Goal: Transaction & Acquisition: Purchase product/service

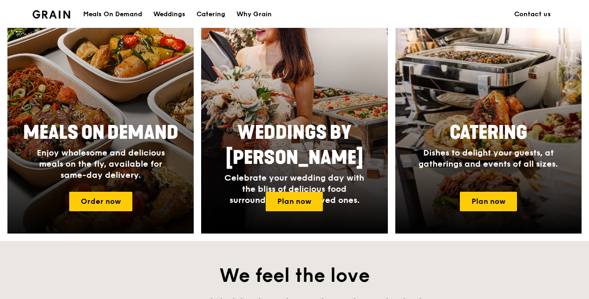
scroll to position [418, 0]
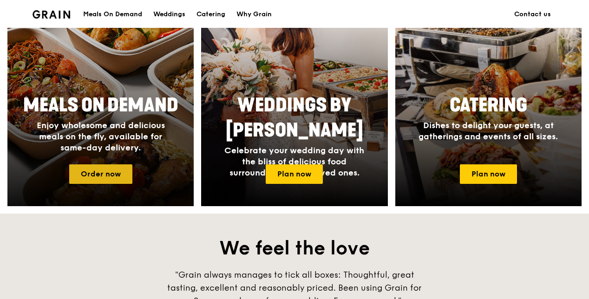
click at [118, 169] on link "Order now" at bounding box center [100, 174] width 63 height 20
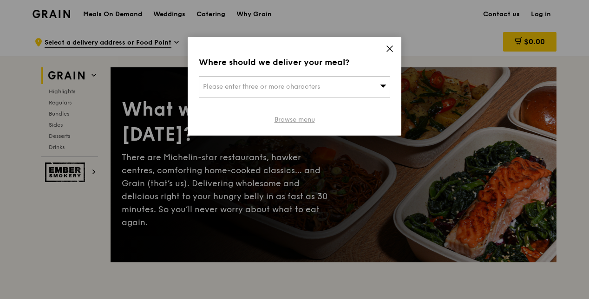
click at [299, 121] on link "Browse menu" at bounding box center [294, 119] width 40 height 9
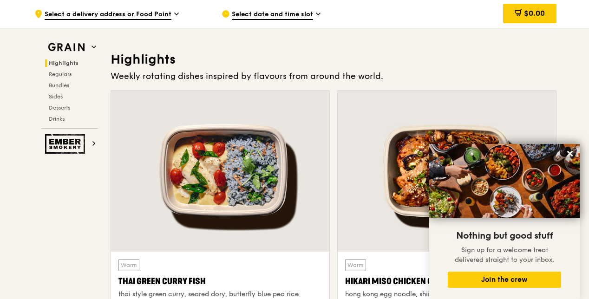
scroll to position [186, 0]
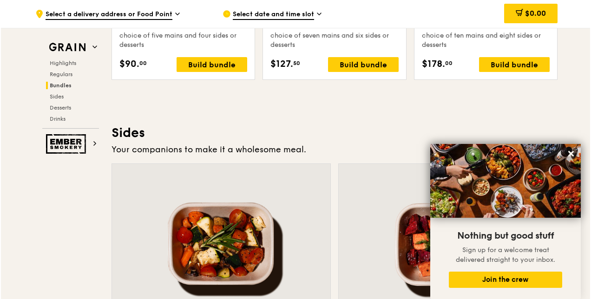
scroll to position [1951, 0]
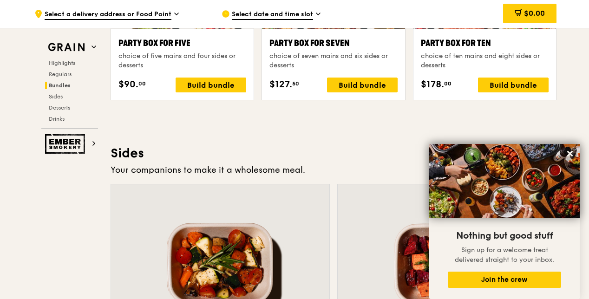
click at [458, 44] on div "Party Box for Ten" at bounding box center [485, 43] width 128 height 13
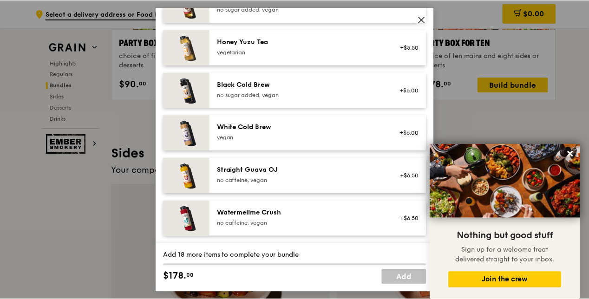
scroll to position [1057, 0]
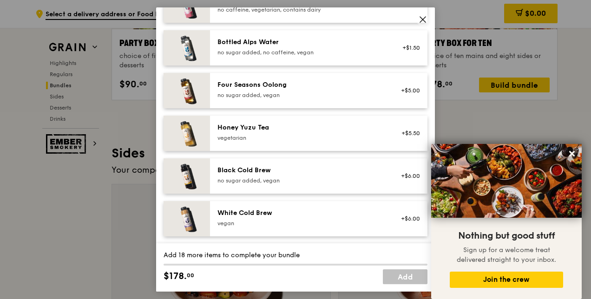
click at [424, 23] on icon at bounding box center [422, 19] width 8 height 8
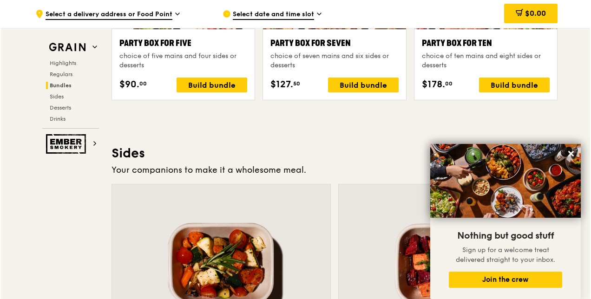
scroll to position [1904, 0]
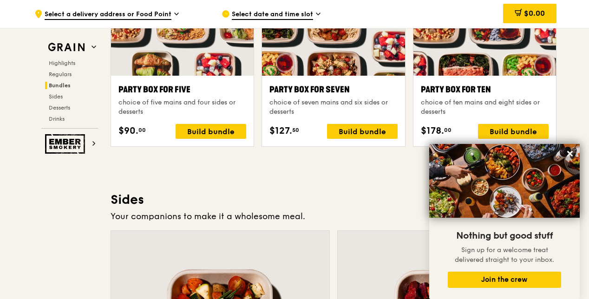
click at [452, 88] on div "Party Box for Ten" at bounding box center [485, 89] width 128 height 13
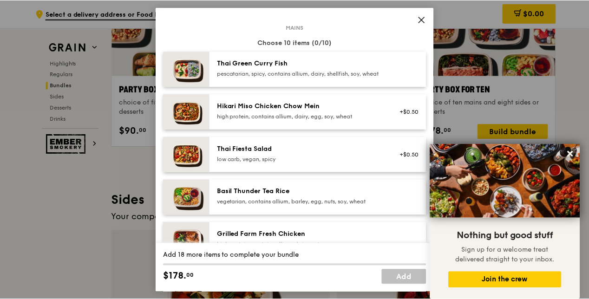
scroll to position [0, 0]
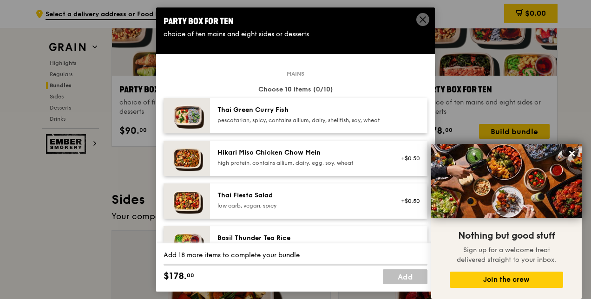
click at [316, 124] on div "pescatarian, spicy, contains allium, dairy, shellfish, soy, wheat" at bounding box center [300, 120] width 167 height 7
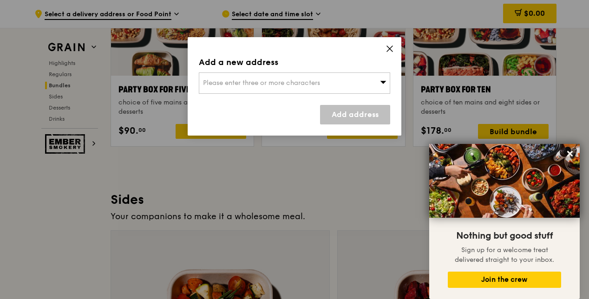
click at [332, 83] on div "Please enter three or more characters" at bounding box center [294, 82] width 191 height 21
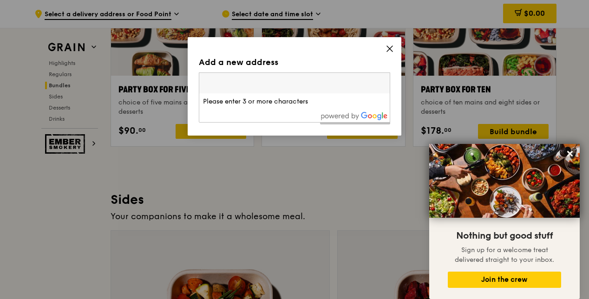
click at [385, 53] on div "Add a new address Please enter three or more characters Please enter 3 or more …" at bounding box center [295, 86] width 214 height 98
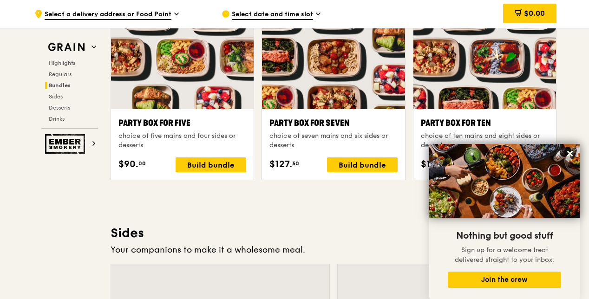
scroll to position [1858, 0]
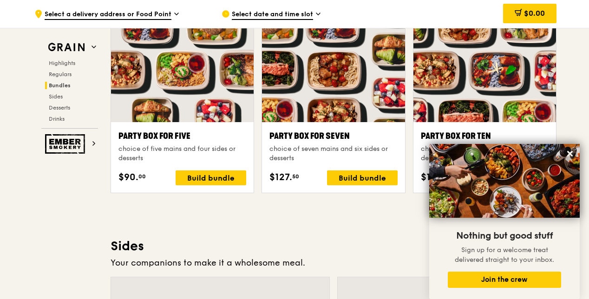
click at [178, 11] on div ".cls-1 { fill: none; stroke: #fff; stroke-linecap: round; stroke-linejoin: roun…" at bounding box center [120, 14] width 172 height 28
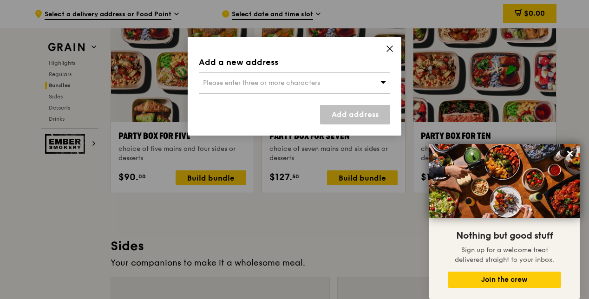
click at [392, 50] on icon at bounding box center [389, 49] width 8 height 8
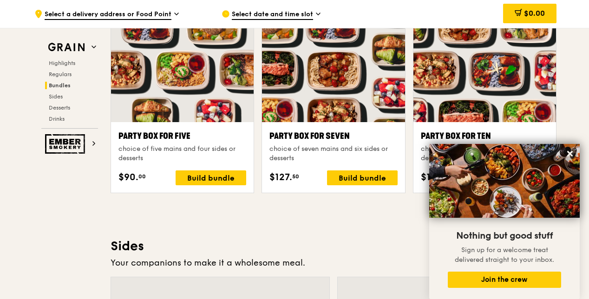
click at [319, 10] on icon at bounding box center [318, 14] width 5 height 8
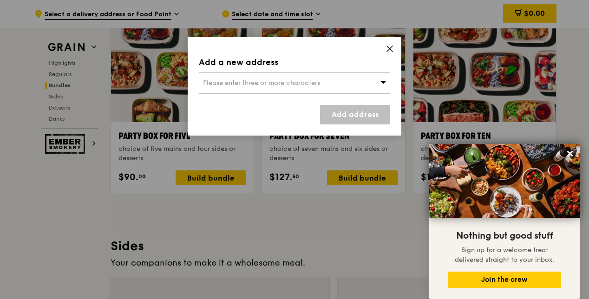
click at [386, 50] on icon at bounding box center [389, 49] width 8 height 8
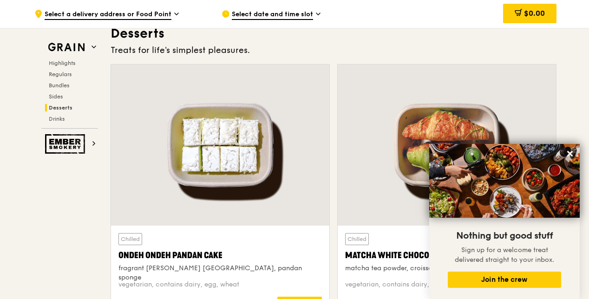
scroll to position [2694, 0]
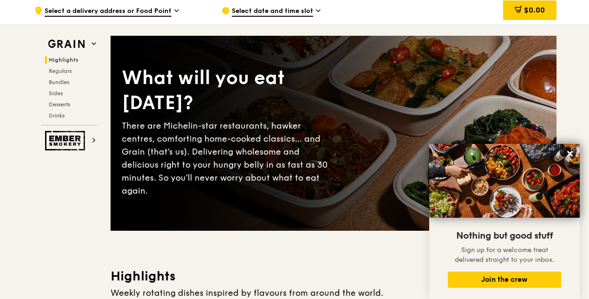
scroll to position [0, 0]
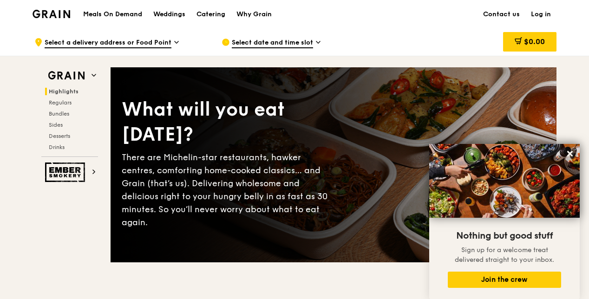
click at [113, 16] on h1 "Meals On Demand" at bounding box center [112, 14] width 59 height 9
click at [158, 37] on div ".cls-1 { fill: none; stroke: #fff; stroke-linecap: round; stroke-linejoin: roun…" at bounding box center [120, 42] width 172 height 28
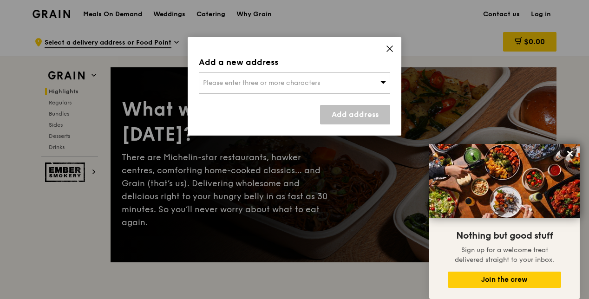
click at [287, 82] on span "Please enter three or more characters" at bounding box center [261, 83] width 117 height 8
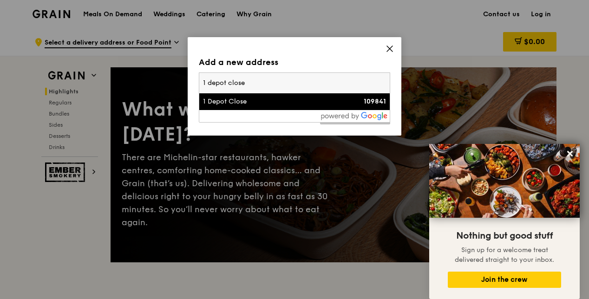
type input "1 depot close"
click at [245, 104] on div "1 Depot Close" at bounding box center [271, 101] width 137 height 9
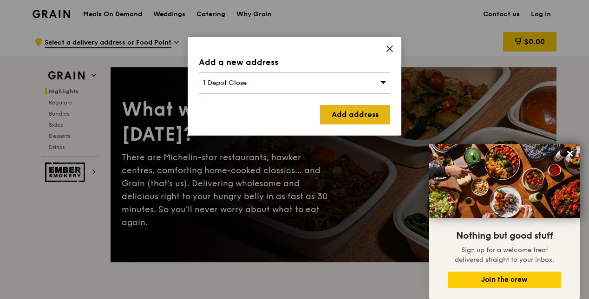
click at [346, 115] on link "Add address" at bounding box center [355, 115] width 70 height 20
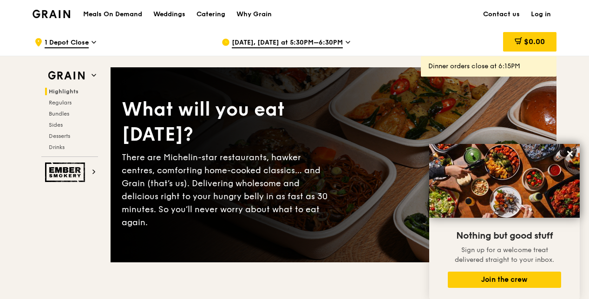
click at [346, 45] on icon at bounding box center [348, 42] width 5 height 8
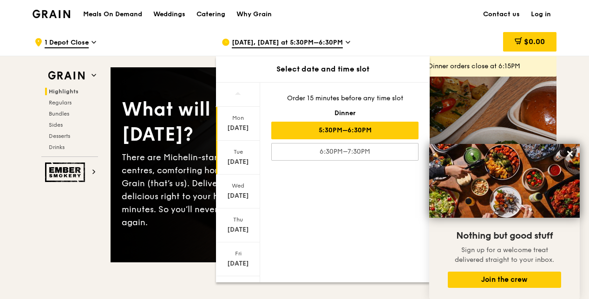
click at [241, 159] on div "Oct 14" at bounding box center [237, 161] width 41 height 9
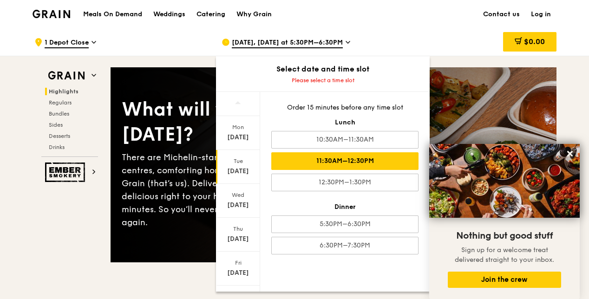
click at [380, 163] on div "11:30AM–12:30PM" at bounding box center [344, 161] width 147 height 18
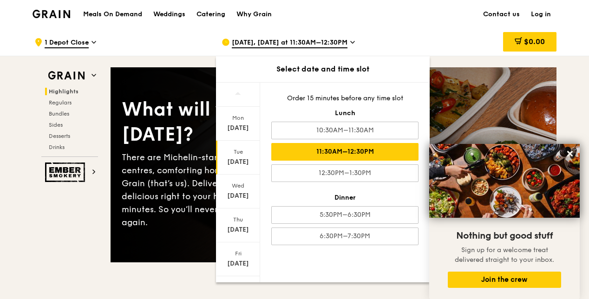
drag, startPoint x: 568, startPoint y: 154, endPoint x: 536, endPoint y: 154, distance: 32.0
click at [568, 154] on icon at bounding box center [570, 154] width 6 height 6
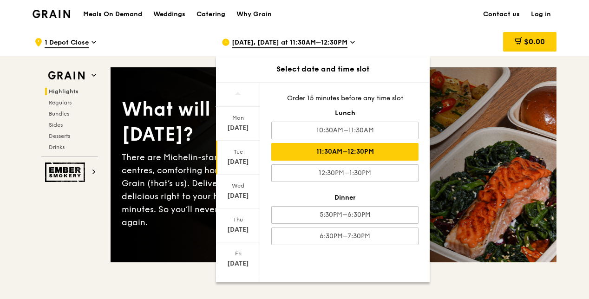
click at [393, 147] on div "11:30AM–12:30PM" at bounding box center [344, 152] width 147 height 18
click at [405, 14] on div "Meals On Demand Weddings Catering Why Grain Contact us Log in" at bounding box center [295, 14] width 524 height 28
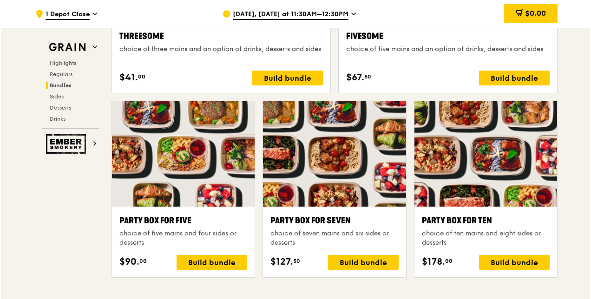
scroll to position [1718, 0]
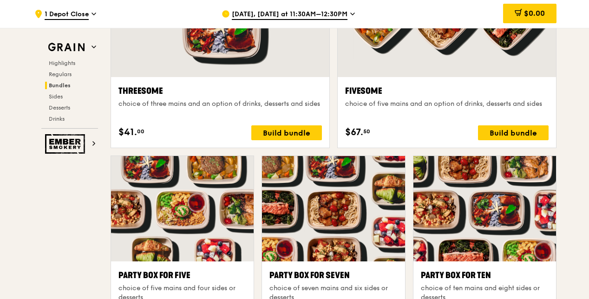
click at [486, 269] on div "Party Box for Ten" at bounding box center [485, 275] width 128 height 13
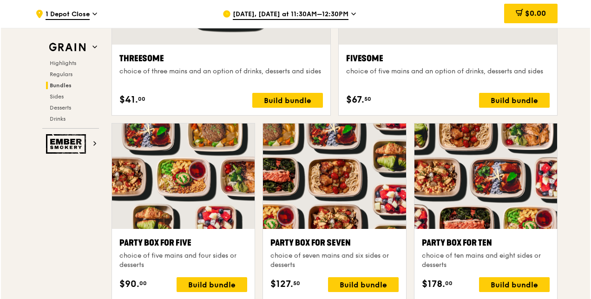
scroll to position [1765, 0]
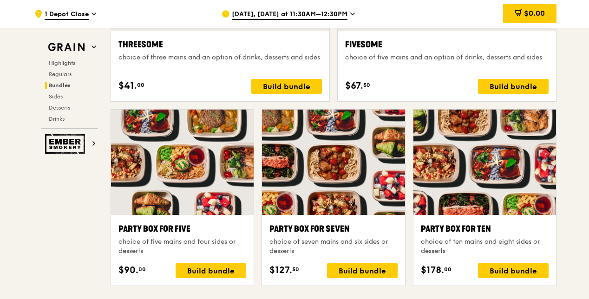
click at [46, 229] on div "Grain Highlights Regulars Bundles Sides Desserts Drinks Ember Smokery What will…" at bounding box center [295, 231] width 524 height 3880
click at [489, 223] on div "Party Box for Ten" at bounding box center [485, 228] width 128 height 13
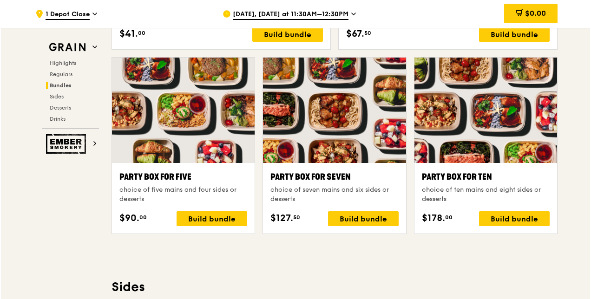
scroll to position [1858, 0]
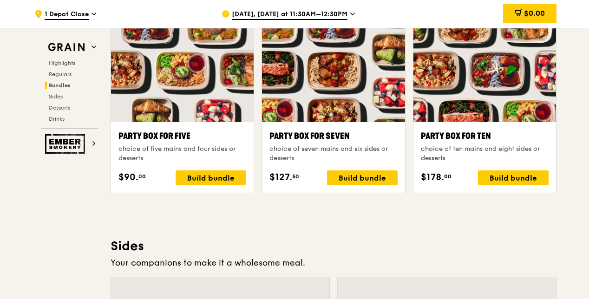
click at [68, 221] on div "Grain Highlights Regulars Bundles Sides Desserts Drinks Ember Smokery What will…" at bounding box center [295, 138] width 524 height 3880
click at [60, 242] on div "Grain Highlights Regulars Bundles Sides Desserts Drinks Ember Smokery What will…" at bounding box center [295, 138] width 524 height 3880
click at [449, 137] on div "Party Box for Ten" at bounding box center [485, 136] width 128 height 13
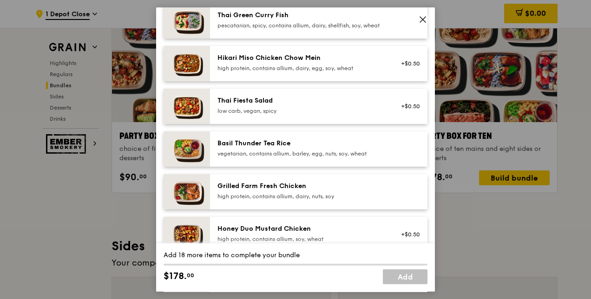
scroll to position [46, 0]
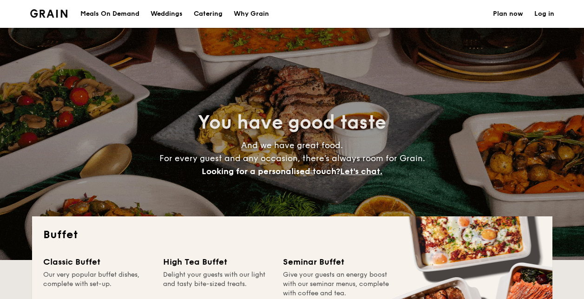
select select
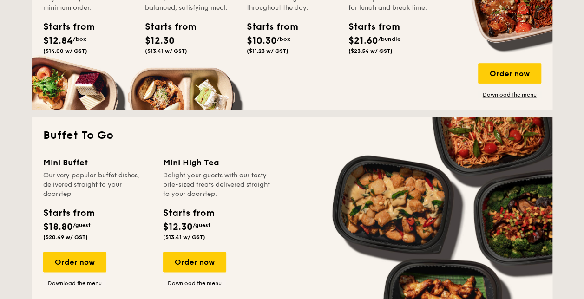
scroll to position [604, 0]
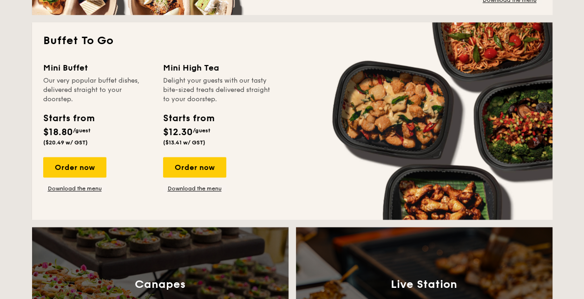
click at [72, 64] on div "Mini Buffet" at bounding box center [97, 67] width 109 height 13
click at [69, 189] on link "Download the menu" at bounding box center [74, 188] width 63 height 7
